Goal: Task Accomplishment & Management: Manage account settings

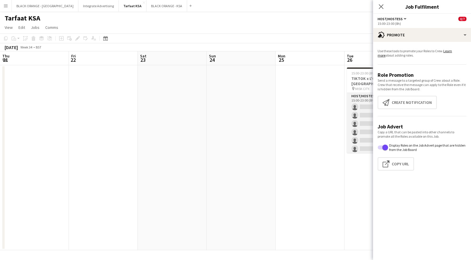
scroll to position [0, 190]
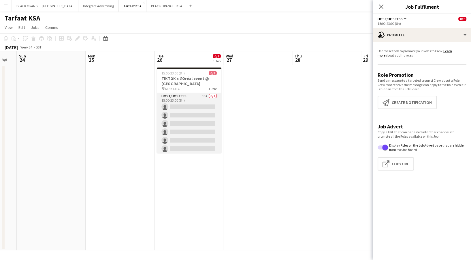
click at [188, 122] on app-card-role "Host/Hostess 13A 0/7 15:00-23:00 (8h) single-neutral-actions single-neutral-act…" at bounding box center [189, 128] width 65 height 70
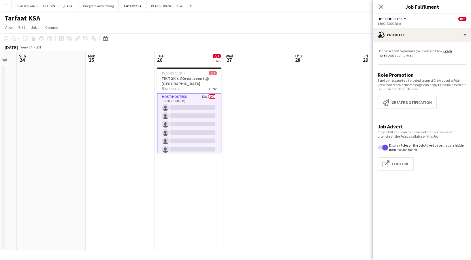
click at [392, 44] on div "Use these tools to promote your Roles to Crew. Learn more about adding roles. R…" at bounding box center [422, 112] width 98 height 140
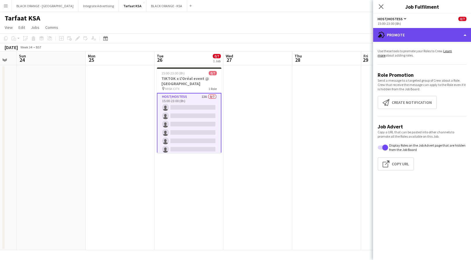
click at [390, 37] on div "advertising-megaphone Promote" at bounding box center [422, 35] width 98 height 14
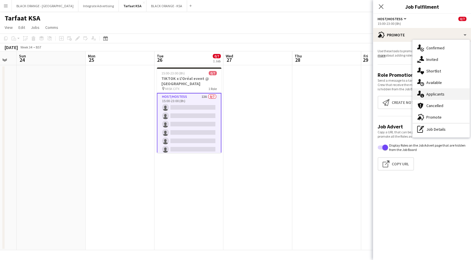
click at [450, 92] on div "single-neutral-actions-information Applicants" at bounding box center [440, 94] width 57 height 12
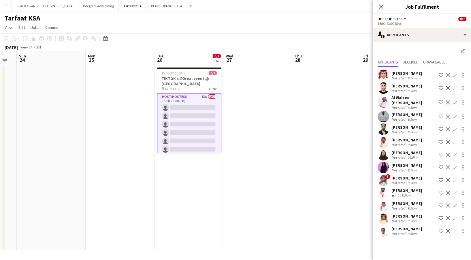
click at [404, 105] on div "Not rated" at bounding box center [398, 107] width 15 height 4
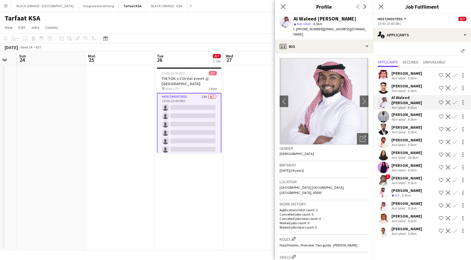
click at [399, 117] on div "Not rated" at bounding box center [398, 119] width 15 height 4
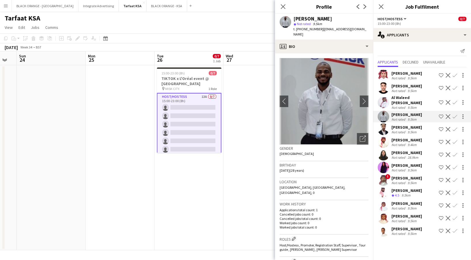
click at [389, 128] on div "[PERSON_NAME] Not rated 9.5km Shortlist crew Decline Confirm" at bounding box center [422, 129] width 98 height 12
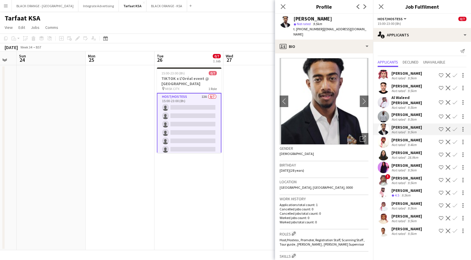
click at [392, 137] on div "[PERSON_NAME]" at bounding box center [406, 139] width 31 height 5
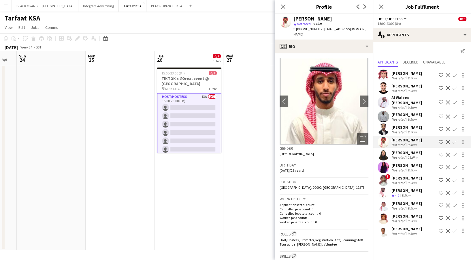
click at [391, 168] on div "Not rated" at bounding box center [398, 170] width 15 height 4
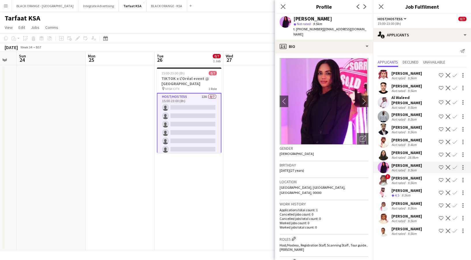
click at [392, 180] on div "Not rated" at bounding box center [398, 182] width 15 height 4
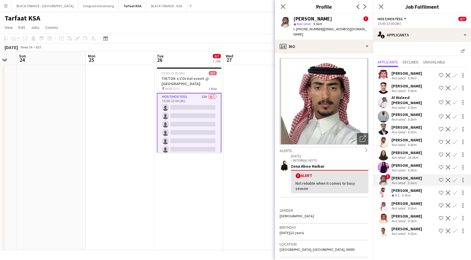
click at [442, 180] on button "Shortlist crew" at bounding box center [441, 179] width 7 height 7
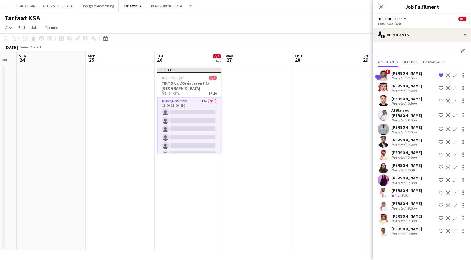
click at [441, 84] on button "Shortlist crew" at bounding box center [441, 87] width 7 height 7
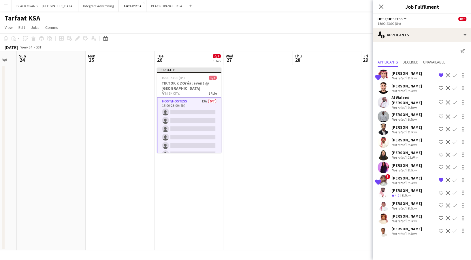
click at [442, 88] on app-icon "Shortlist crew" at bounding box center [441, 88] width 5 height 5
click at [411, 218] on div "9.5km" at bounding box center [411, 220] width 11 height 4
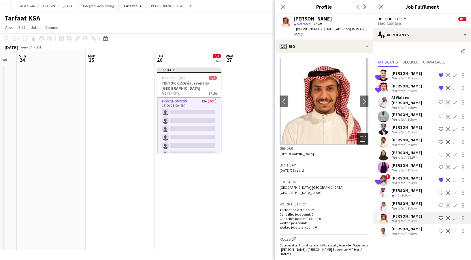
click at [360, 135] on icon "Open photos pop-in" at bounding box center [363, 138] width 6 height 6
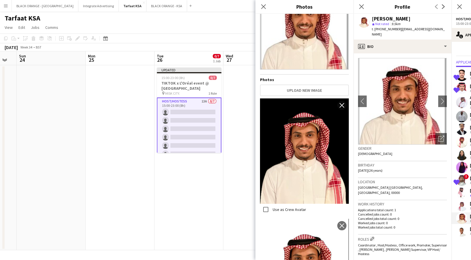
scroll to position [98, 0]
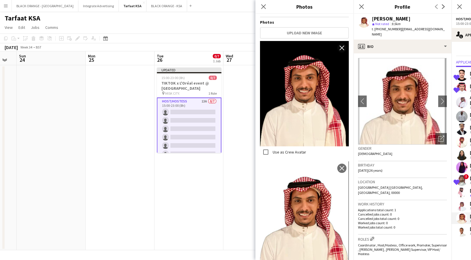
click at [465, 193] on app-user-avatar at bounding box center [462, 193] width 12 height 12
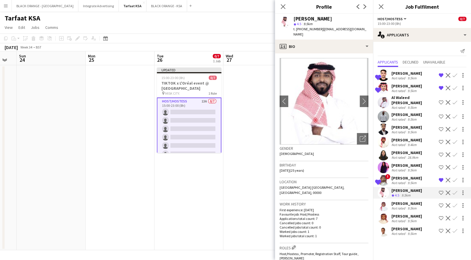
click at [438, 214] on button "Shortlist crew" at bounding box center [441, 217] width 7 height 7
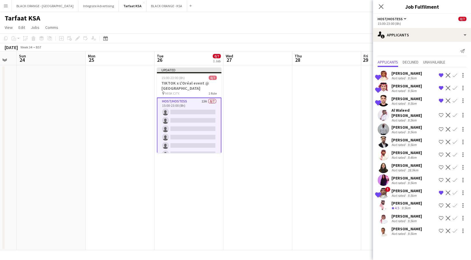
click at [414, 180] on div "9.5km" at bounding box center [411, 182] width 11 height 4
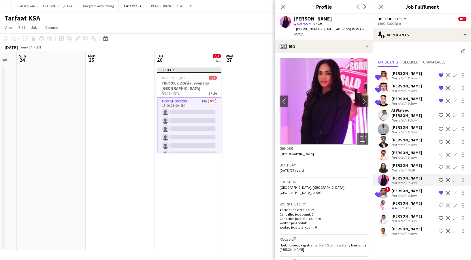
click at [406, 163] on div "[PERSON_NAME]" at bounding box center [406, 165] width 31 height 5
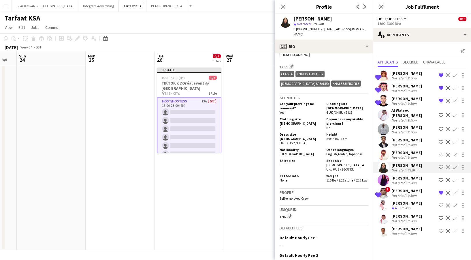
scroll to position [376, 0]
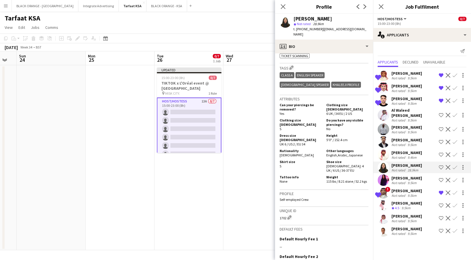
click at [442, 165] on app-icon "Shortlist crew" at bounding box center [441, 167] width 5 height 5
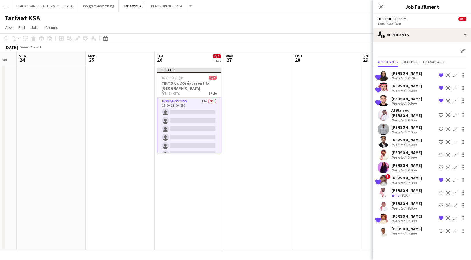
click at [347, 136] on app-date-cell at bounding box center [326, 157] width 69 height 185
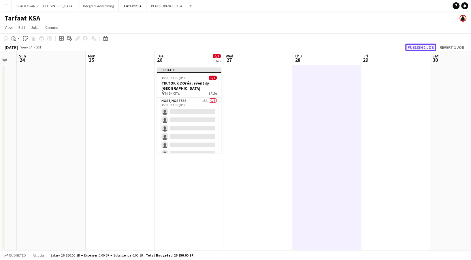
click at [421, 48] on button "Publish 1 job" at bounding box center [420, 47] width 31 height 7
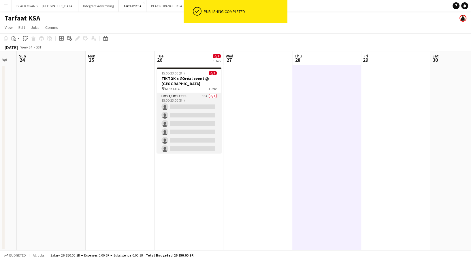
click at [184, 115] on app-card-role "Host/Hostess 13A 0/7 15:00-23:00 (8h) single-neutral-actions single-neutral-act…" at bounding box center [189, 128] width 65 height 70
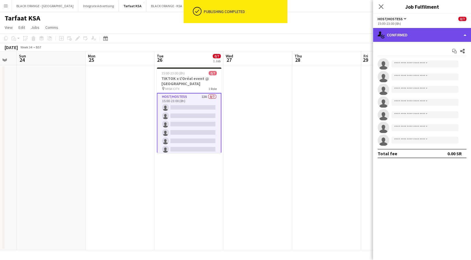
click at [429, 37] on div "single-neutral-actions-check-2 Confirmed" at bounding box center [422, 35] width 98 height 14
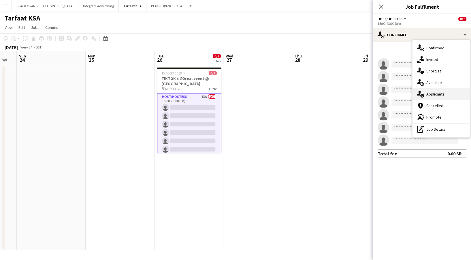
click at [430, 94] on div "single-neutral-actions-information Applicants" at bounding box center [440, 94] width 57 height 12
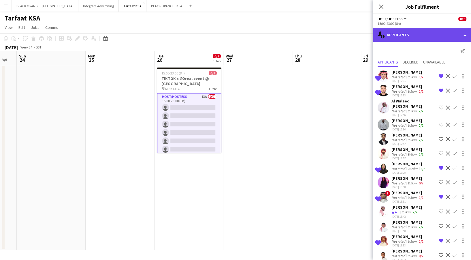
click at [400, 39] on div "single-neutral-actions-information Applicants" at bounding box center [422, 35] width 98 height 14
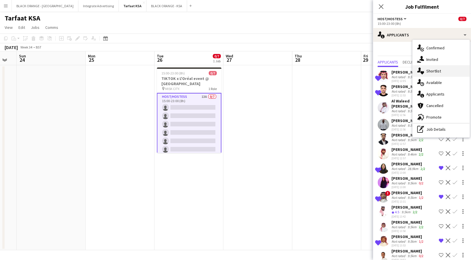
click at [426, 69] on div "single-neutral-actions-heart Shortlist" at bounding box center [440, 71] width 57 height 12
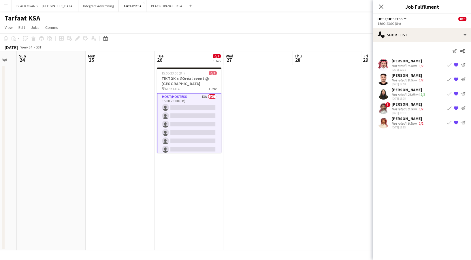
click at [399, 122] on div "Not rated" at bounding box center [398, 123] width 15 height 4
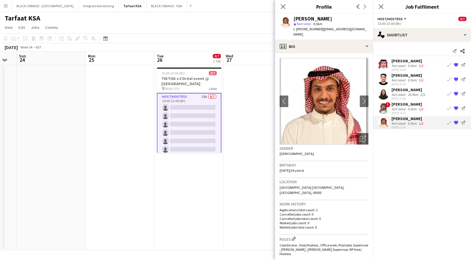
click at [390, 102] on div "! [PERSON_NAME] Not rated 9.5km 1/2 [DATE] 13:31 Book crew {{ spriteTitle }} Se…" at bounding box center [422, 107] width 98 height 13
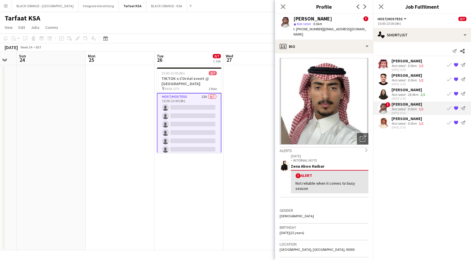
click at [395, 122] on div "Not rated" at bounding box center [398, 123] width 15 height 4
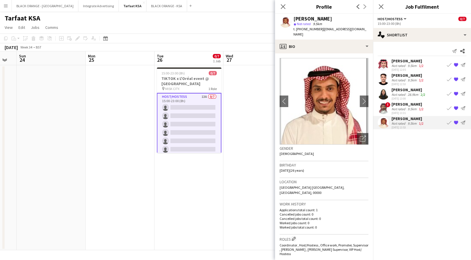
click at [391, 111] on div "[DATE] 13:31" at bounding box center [407, 113] width 33 height 4
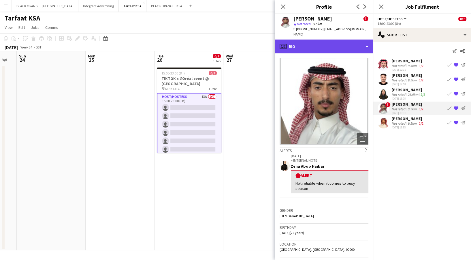
click at [319, 41] on div "profile Bio" at bounding box center [324, 46] width 98 height 14
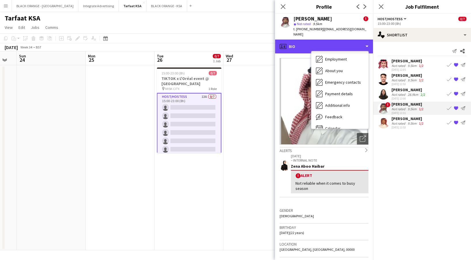
scroll to position [29, 0]
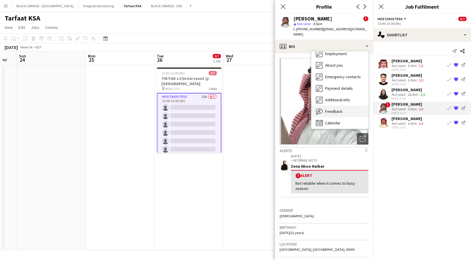
click at [332, 109] on span "Feedback" at bounding box center [333, 111] width 17 height 5
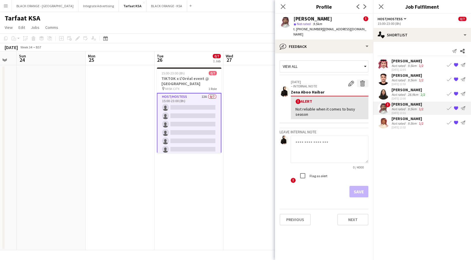
click at [362, 80] on app-icon "Delete alert" at bounding box center [363, 83] width 6 height 6
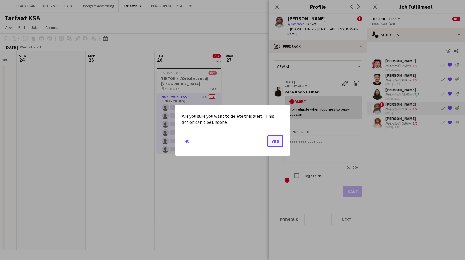
click at [279, 138] on button "Yes" at bounding box center [275, 141] width 16 height 12
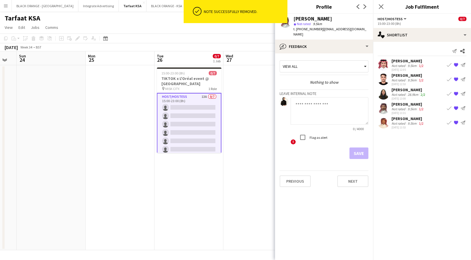
click at [393, 91] on div "[PERSON_NAME]" at bounding box center [408, 89] width 35 height 5
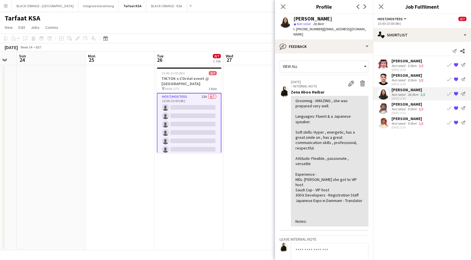
click at [399, 62] on div "[PERSON_NAME]" at bounding box center [407, 60] width 33 height 5
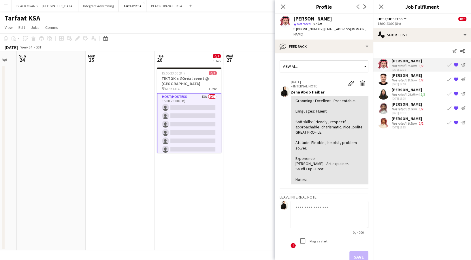
click at [398, 125] on div "Not rated" at bounding box center [398, 123] width 15 height 4
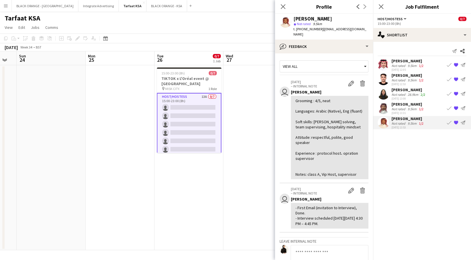
click at [405, 112] on div "[DATE] 13:31" at bounding box center [407, 113] width 33 height 4
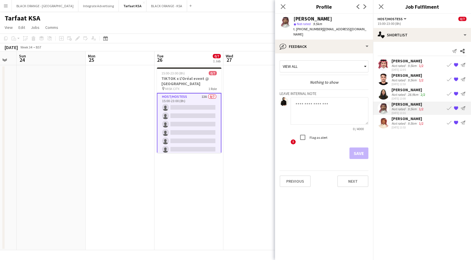
click at [400, 126] on div "[DATE] 13:53" at bounding box center [407, 127] width 33 height 4
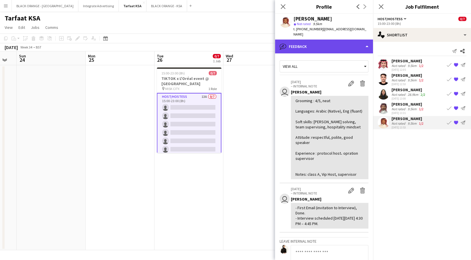
click at [325, 45] on div "bubble-pencil Feedback" at bounding box center [324, 46] width 98 height 14
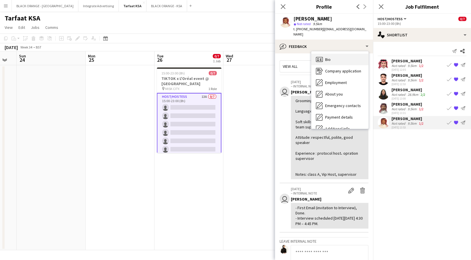
click at [333, 55] on div "Bio Bio" at bounding box center [339, 60] width 57 height 12
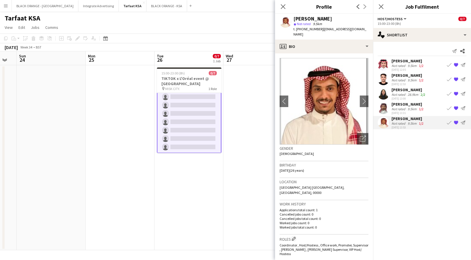
scroll to position [0, 0]
click at [201, 110] on app-card-role "Host/Hostess 13A 0/7 15:00-23:00 (8h) single-neutral-actions single-neutral-act…" at bounding box center [189, 128] width 65 height 71
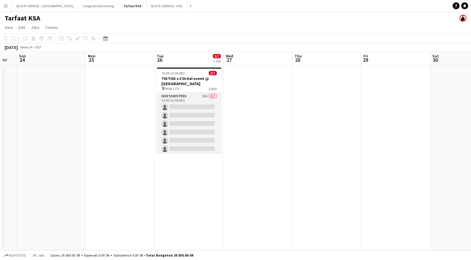
click at [201, 110] on app-card-role "Host/Hostess 13A 0/7 15:00-23:00 (8h) single-neutral-actions single-neutral-act…" at bounding box center [189, 128] width 65 height 70
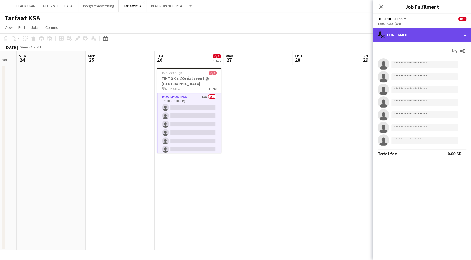
click at [402, 35] on div "single-neutral-actions-check-2 Confirmed" at bounding box center [422, 35] width 98 height 14
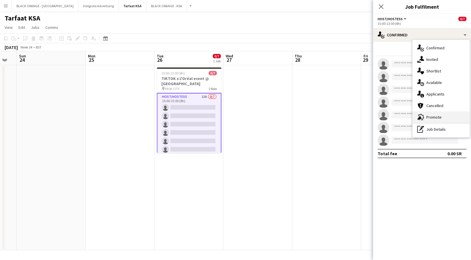
click at [429, 116] on div "advertising-megaphone Promote" at bounding box center [440, 117] width 57 height 12
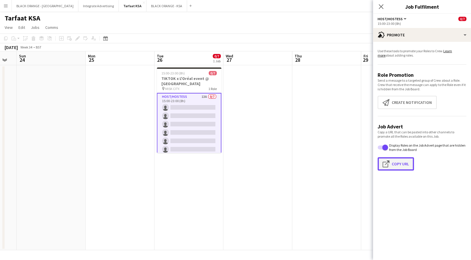
click at [397, 169] on button "Click to copy URL Copy Url" at bounding box center [396, 163] width 36 height 13
click at [391, 163] on app-icon "Click to copy URL" at bounding box center [386, 163] width 9 height 7
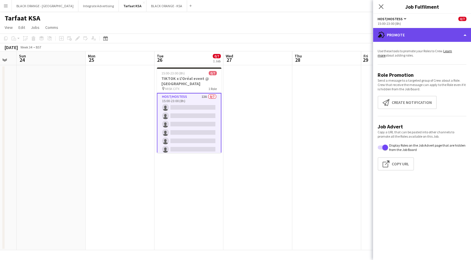
click at [407, 39] on div "advertising-megaphone Promote" at bounding box center [422, 35] width 98 height 14
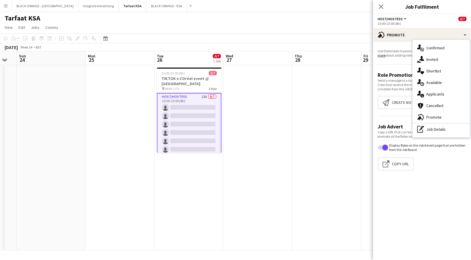
click at [6, 9] on button "Menu" at bounding box center [6, 6] width 12 height 12
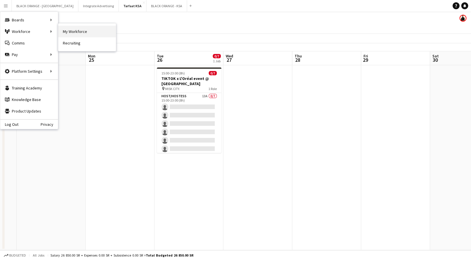
click at [97, 33] on link "My Workforce" at bounding box center [87, 32] width 58 height 12
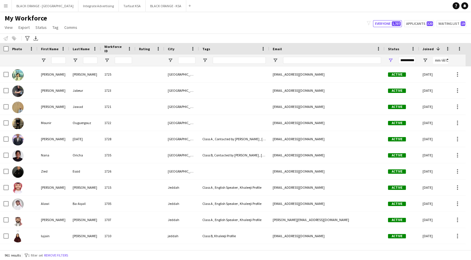
scroll to position [587, 0]
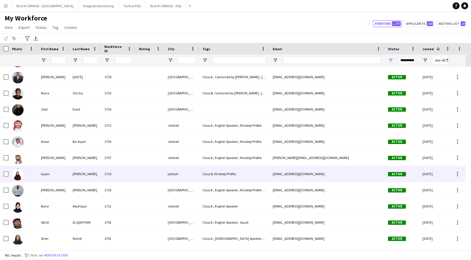
click at [111, 177] on div "1710" at bounding box center [118, 174] width 35 height 16
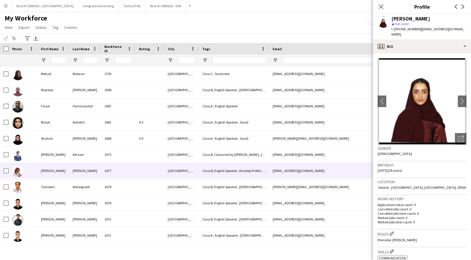
scroll to position [810, 0]
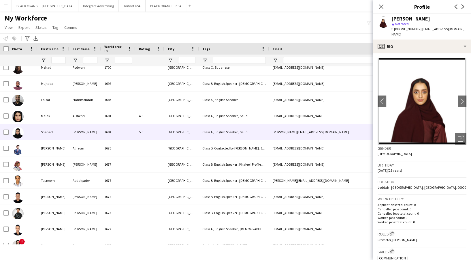
click at [151, 136] on div "5.0" at bounding box center [149, 132] width 29 height 16
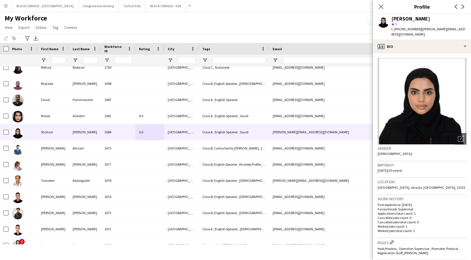
drag, startPoint x: 394, startPoint y: 29, endPoint x: 417, endPoint y: 30, distance: 23.1
click at [417, 30] on span "t. [PHONE_NUMBER]" at bounding box center [406, 29] width 30 height 4
copy span "[PHONE_NUMBER]"
click at [383, 9] on icon at bounding box center [380, 6] width 5 height 5
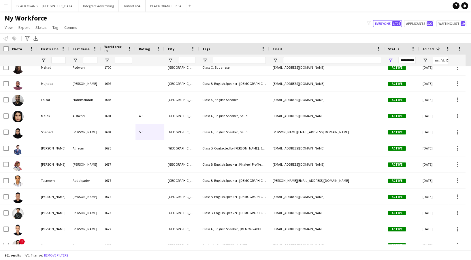
click at [51, 258] on div "961 results filter-1 1 filter set Remove filters" at bounding box center [235, 255] width 471 height 10
click at [68, 255] on button "Remove filters" at bounding box center [56, 255] width 26 height 6
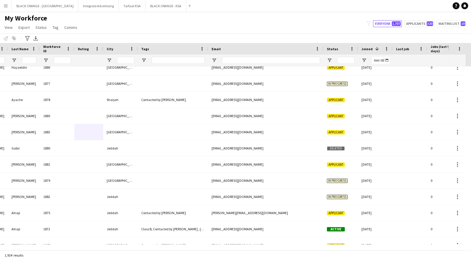
scroll to position [0, 111]
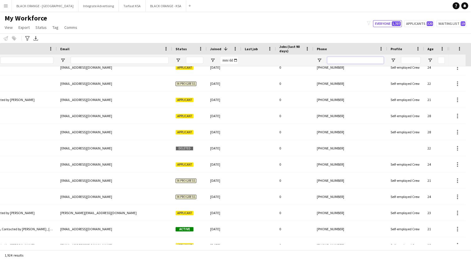
click at [363, 62] on input "Phone Filter Input" at bounding box center [355, 60] width 56 height 7
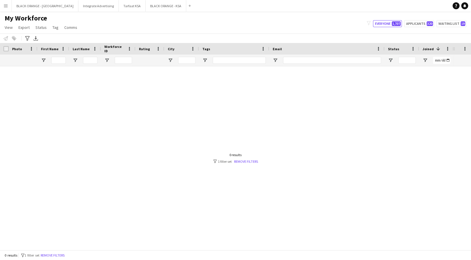
scroll to position [0, 176]
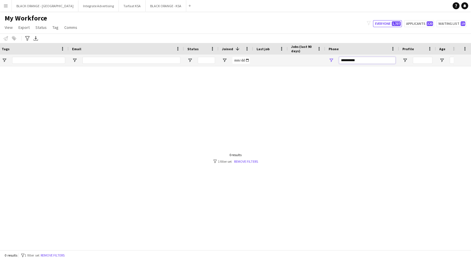
drag, startPoint x: 361, startPoint y: 59, endPoint x: 334, endPoint y: 62, distance: 27.2
click at [334, 62] on div "**********" at bounding box center [362, 60] width 74 height 12
type input "**********"
click at [119, 11] on button "Tarfaat KSA Close" at bounding box center [132, 5] width 27 height 11
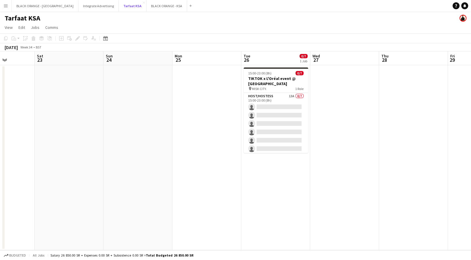
scroll to position [0, 196]
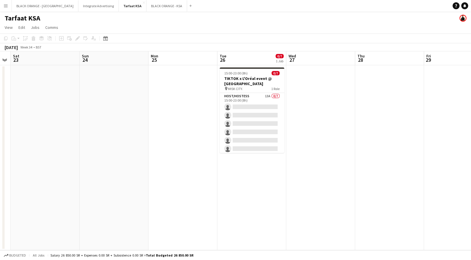
click at [261, 115] on app-card-role "Host/Hostess 13A 0/7 15:00-23:00 (8h) single-neutral-actions single-neutral-act…" at bounding box center [252, 128] width 65 height 70
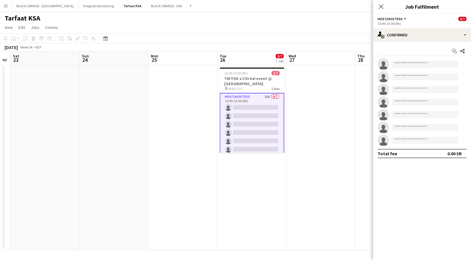
click at [425, 24] on div "15:00-23:00 (8h)" at bounding box center [422, 23] width 89 height 4
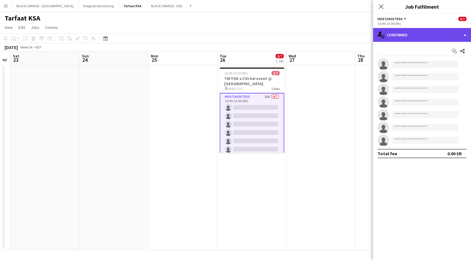
click at [422, 38] on div "single-neutral-actions-check-2 Confirmed" at bounding box center [422, 35] width 98 height 14
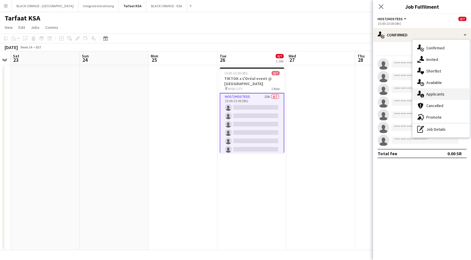
click at [436, 95] on div "single-neutral-actions-information Applicants" at bounding box center [440, 94] width 57 height 12
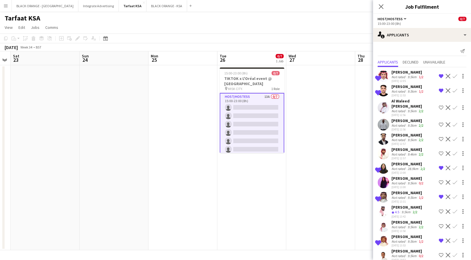
scroll to position [7, 0]
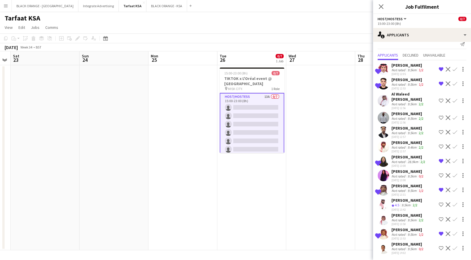
click at [401, 174] on div "Not rated" at bounding box center [398, 176] width 15 height 4
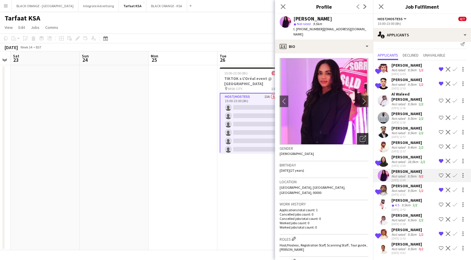
click at [360, 135] on icon "Open photos pop-in" at bounding box center [363, 138] width 6 height 6
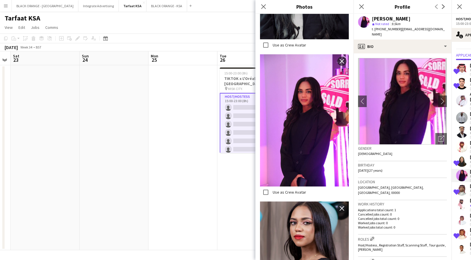
scroll to position [479, 0]
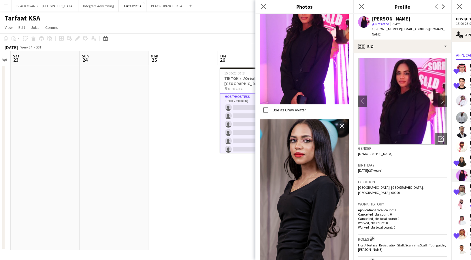
click at [459, 184] on div "Shortlisted" at bounding box center [462, 190] width 12 height 12
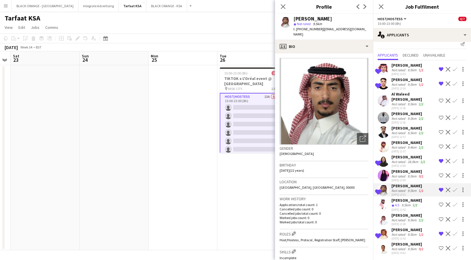
click at [402, 176] on div "Not rated" at bounding box center [398, 176] width 15 height 4
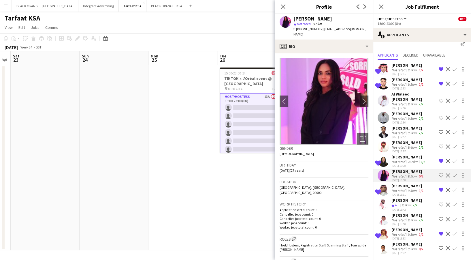
click at [392, 111] on div "[PERSON_NAME]" at bounding box center [407, 113] width 33 height 5
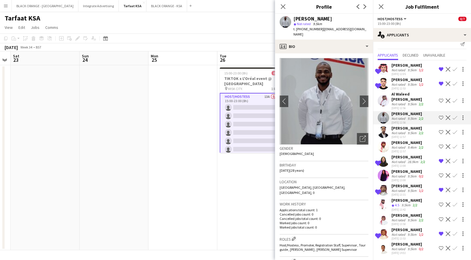
click at [439, 115] on app-icon "Shortlist crew" at bounding box center [441, 117] width 5 height 5
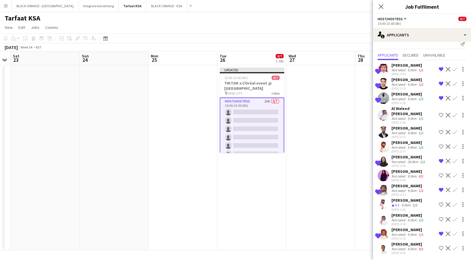
click at [319, 178] on app-date-cell at bounding box center [320, 157] width 69 height 185
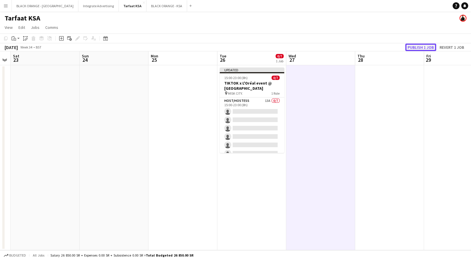
click at [414, 48] on button "Publish 1 job" at bounding box center [420, 47] width 31 height 7
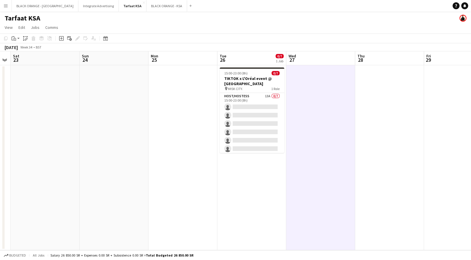
click at [9, 7] on button "Menu" at bounding box center [6, 6] width 12 height 12
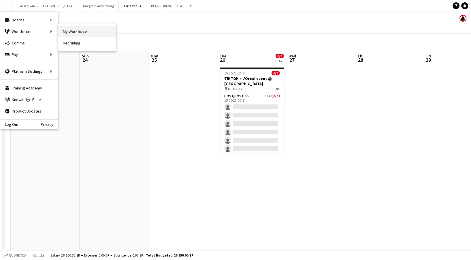
click at [71, 35] on link "My Workforce" at bounding box center [87, 32] width 58 height 12
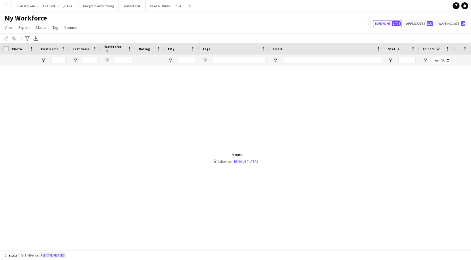
click at [47, 256] on button "Remove filters" at bounding box center [52, 255] width 26 height 6
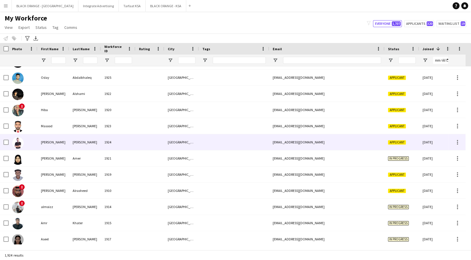
scroll to position [182, 0]
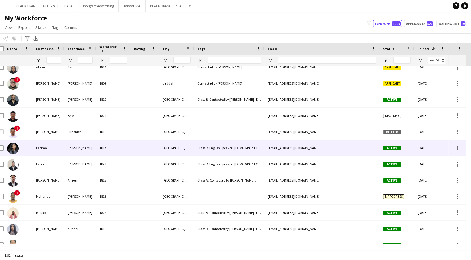
click at [137, 143] on div at bounding box center [145, 148] width 29 height 16
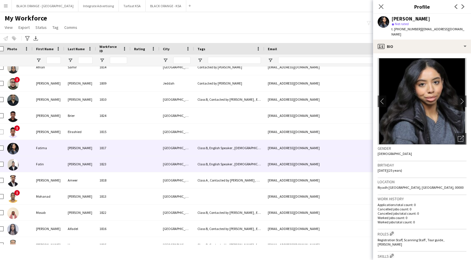
click at [135, 163] on div at bounding box center [145, 164] width 29 height 16
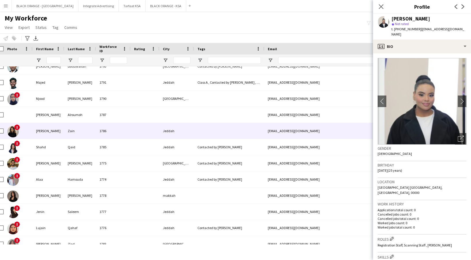
click at [114, 129] on div "1786" at bounding box center [113, 131] width 35 height 16
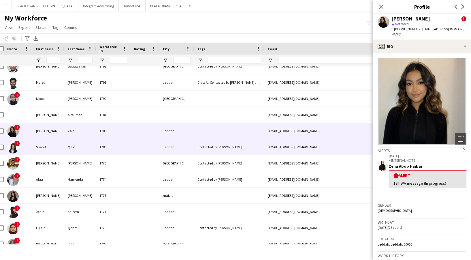
click at [111, 148] on div "1785" at bounding box center [113, 147] width 35 height 16
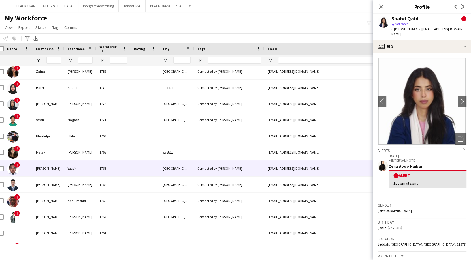
click at [118, 163] on div "1766" at bounding box center [113, 168] width 35 height 16
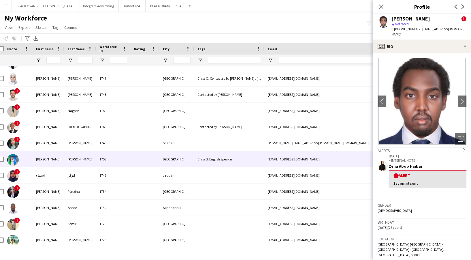
click at [118, 163] on div "1758" at bounding box center [113, 159] width 35 height 16
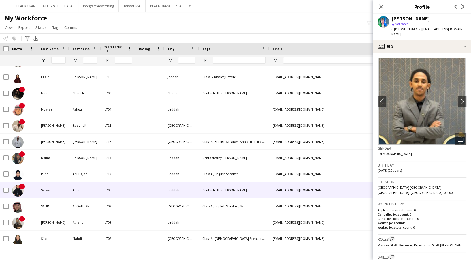
click at [154, 184] on div at bounding box center [149, 190] width 29 height 16
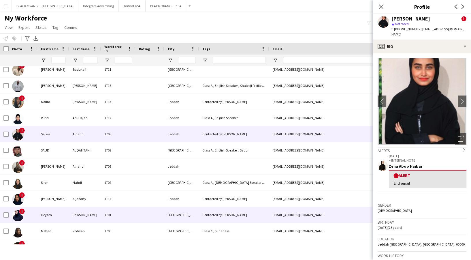
click at [149, 218] on div at bounding box center [149, 215] width 29 height 16
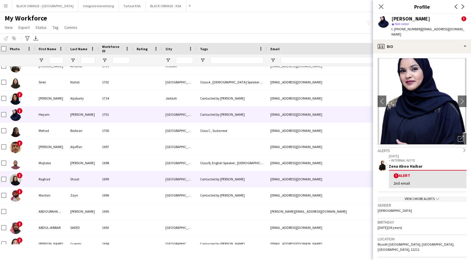
click at [227, 182] on div "Contacted by [PERSON_NAME]" at bounding box center [232, 179] width 70 height 16
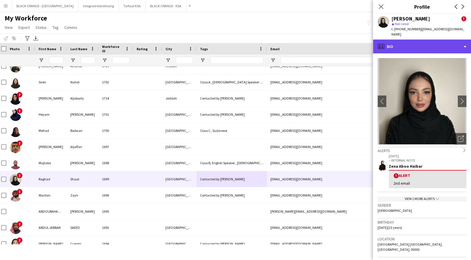
click at [406, 44] on div "profile Bio" at bounding box center [422, 46] width 98 height 14
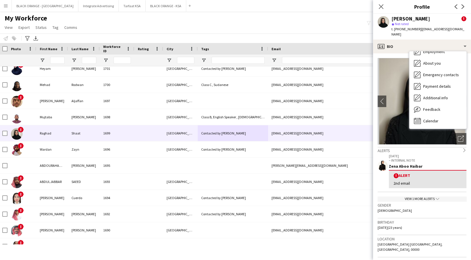
click at [217, 29] on div "My Workforce View Views Default view New view Update view Delete view Edit name…" at bounding box center [235, 24] width 471 height 20
